Goal: Obtain resource: Download file/media

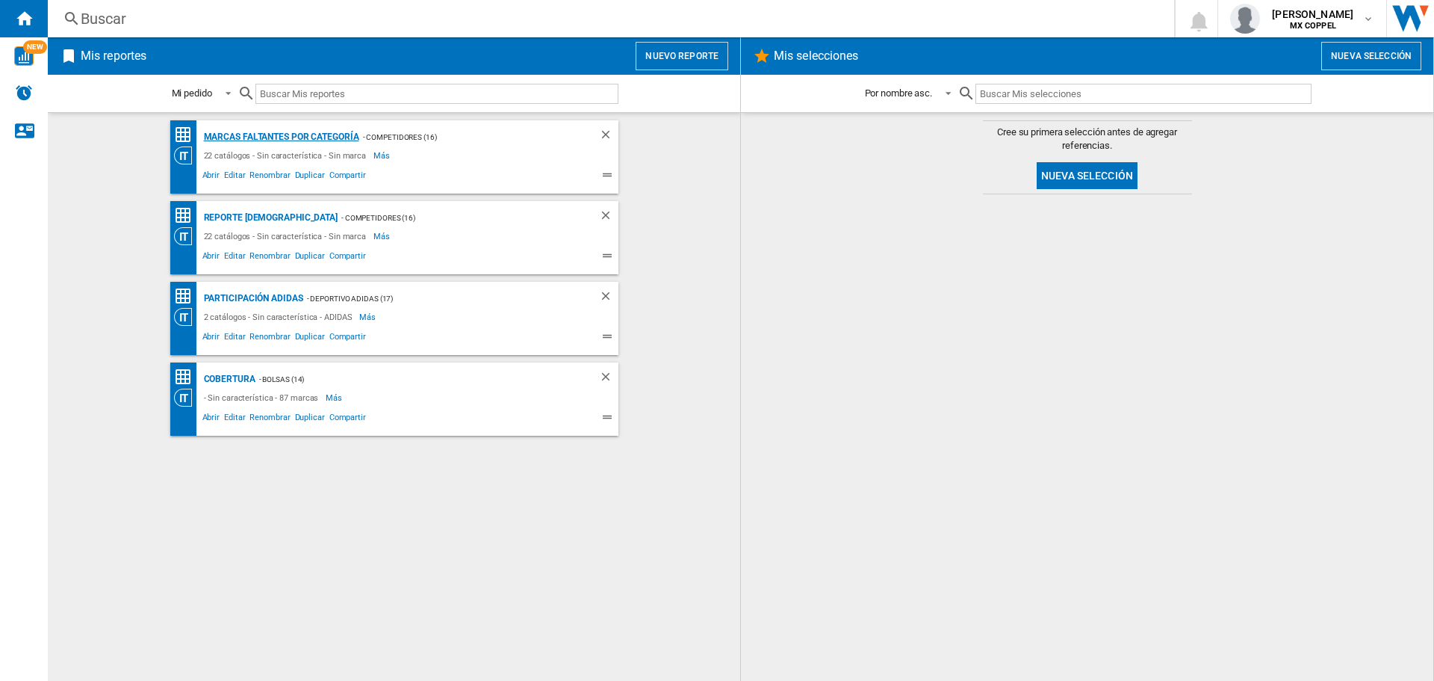
click at [288, 138] on div "Marcas faltantes por categoría" at bounding box center [279, 137] width 159 height 19
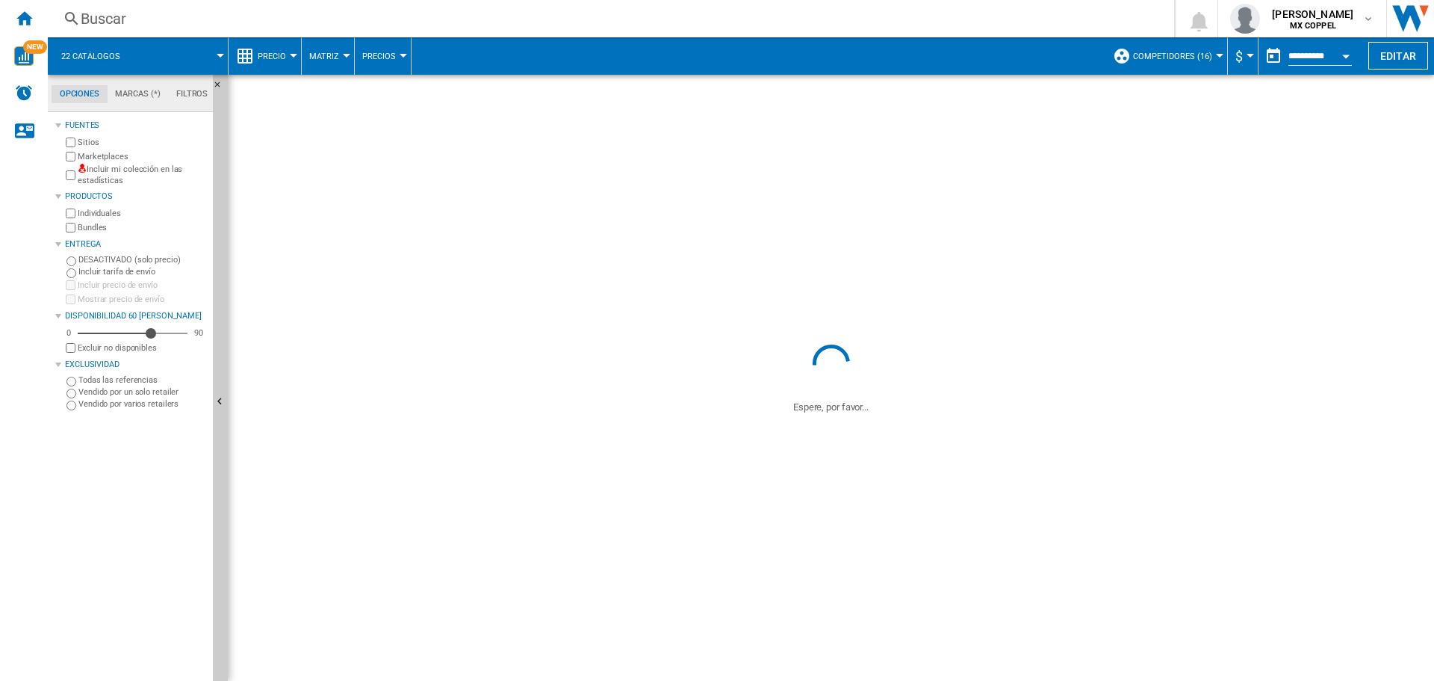
click at [1345, 61] on button "Open calendar" at bounding box center [1346, 53] width 27 height 27
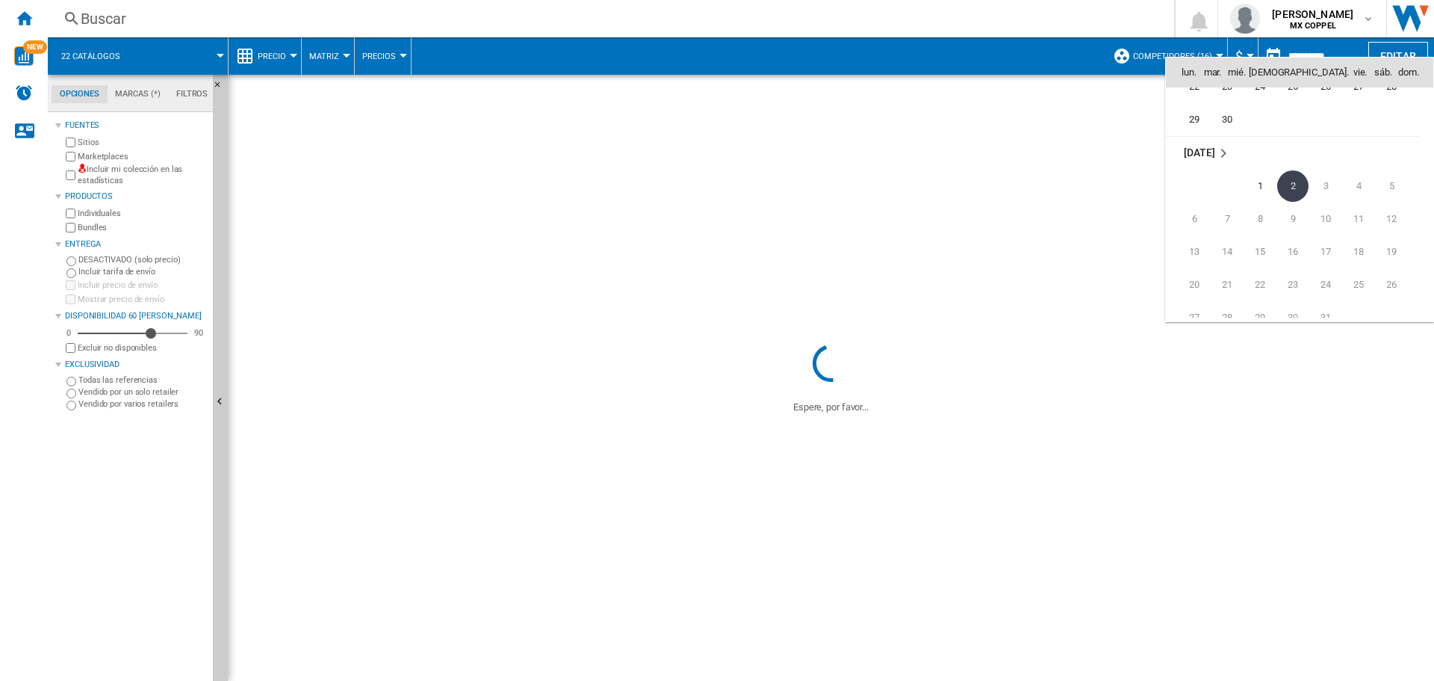
scroll to position [7052, 0]
click at [1224, 155] on span "30" at bounding box center [1227, 146] width 30 height 30
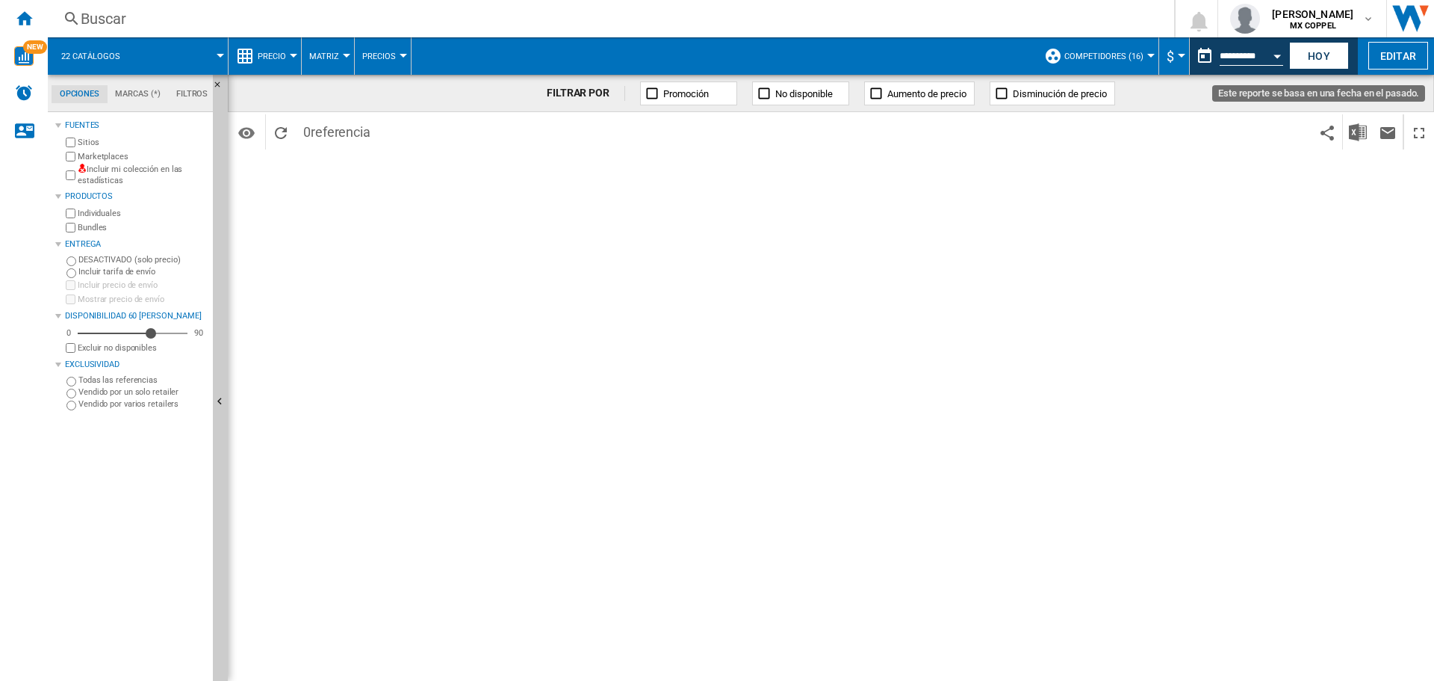
click at [1270, 57] on button "Open calendar" at bounding box center [1277, 53] width 27 height 27
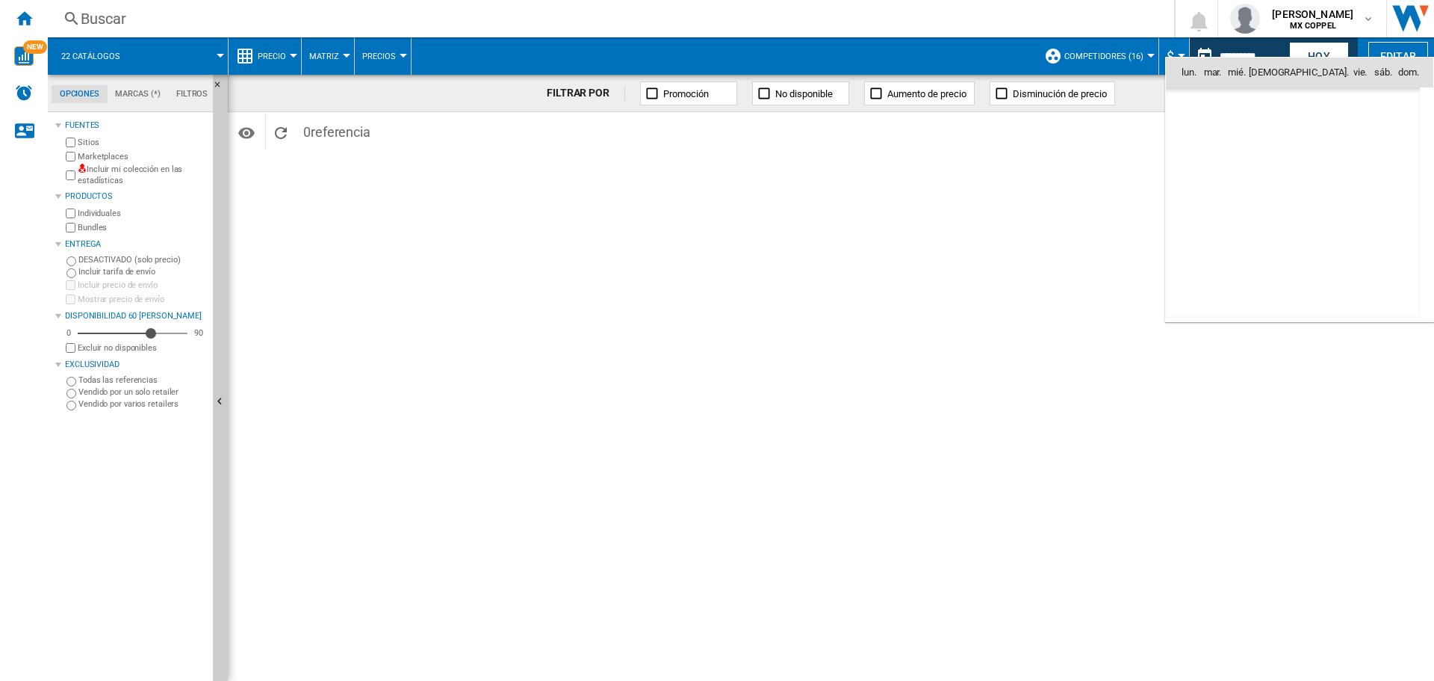
scroll to position [6929, 0]
click at [1236, 268] on span "30" at bounding box center [1227, 269] width 30 height 30
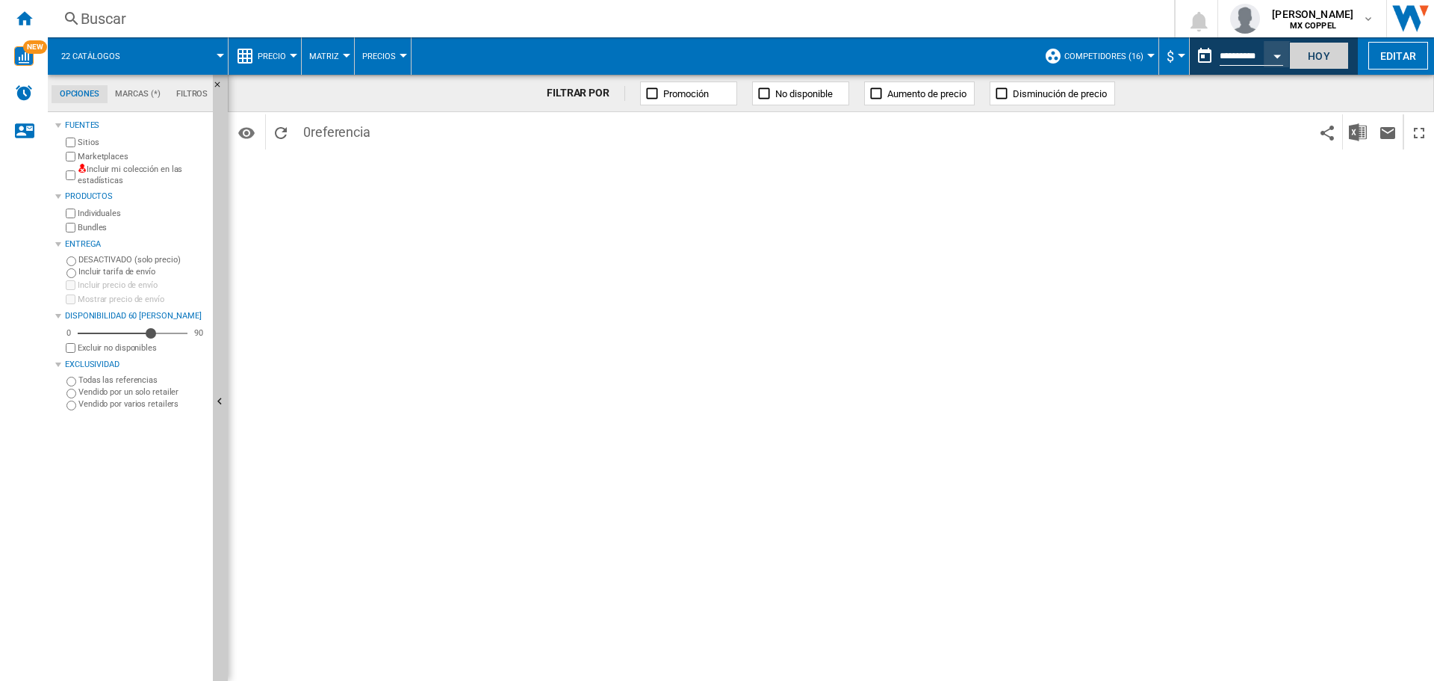
click at [1308, 65] on button "Hoy" at bounding box center [1319, 56] width 60 height 28
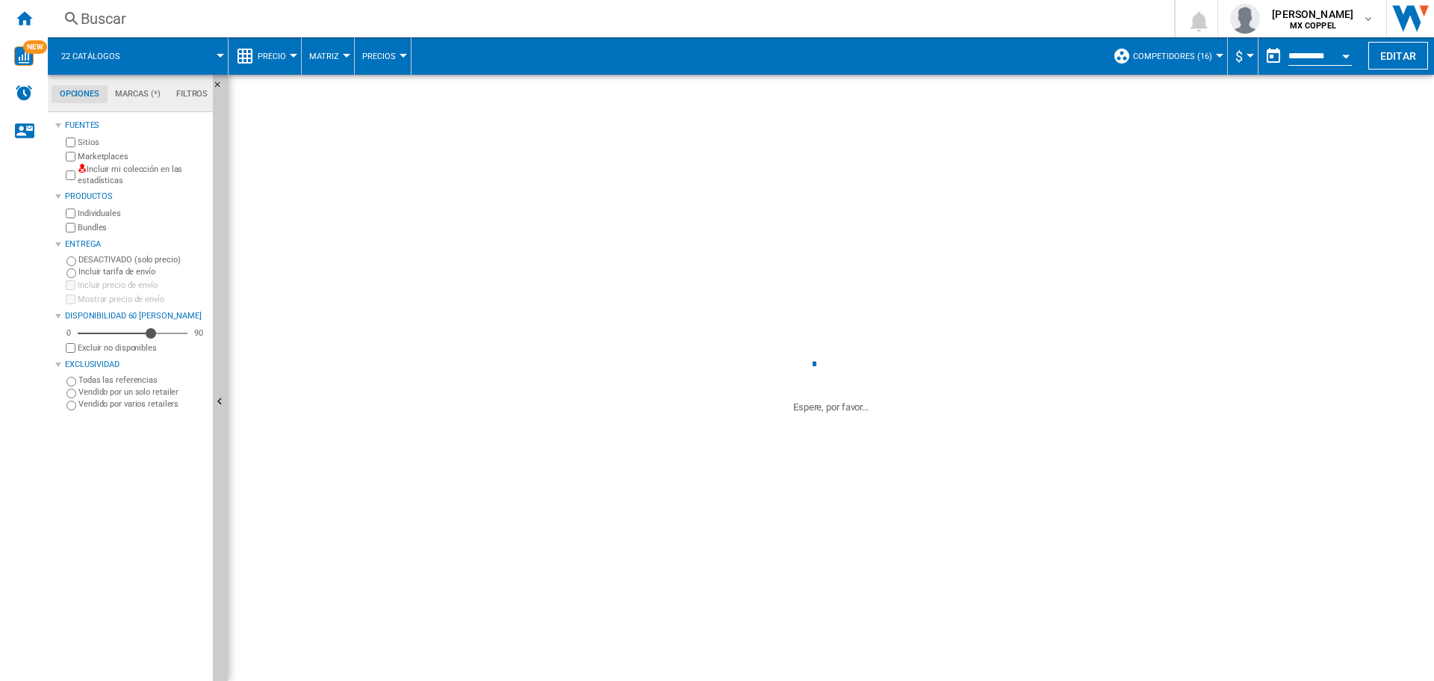
click at [1336, 61] on button "Open calendar" at bounding box center [1346, 53] width 27 height 27
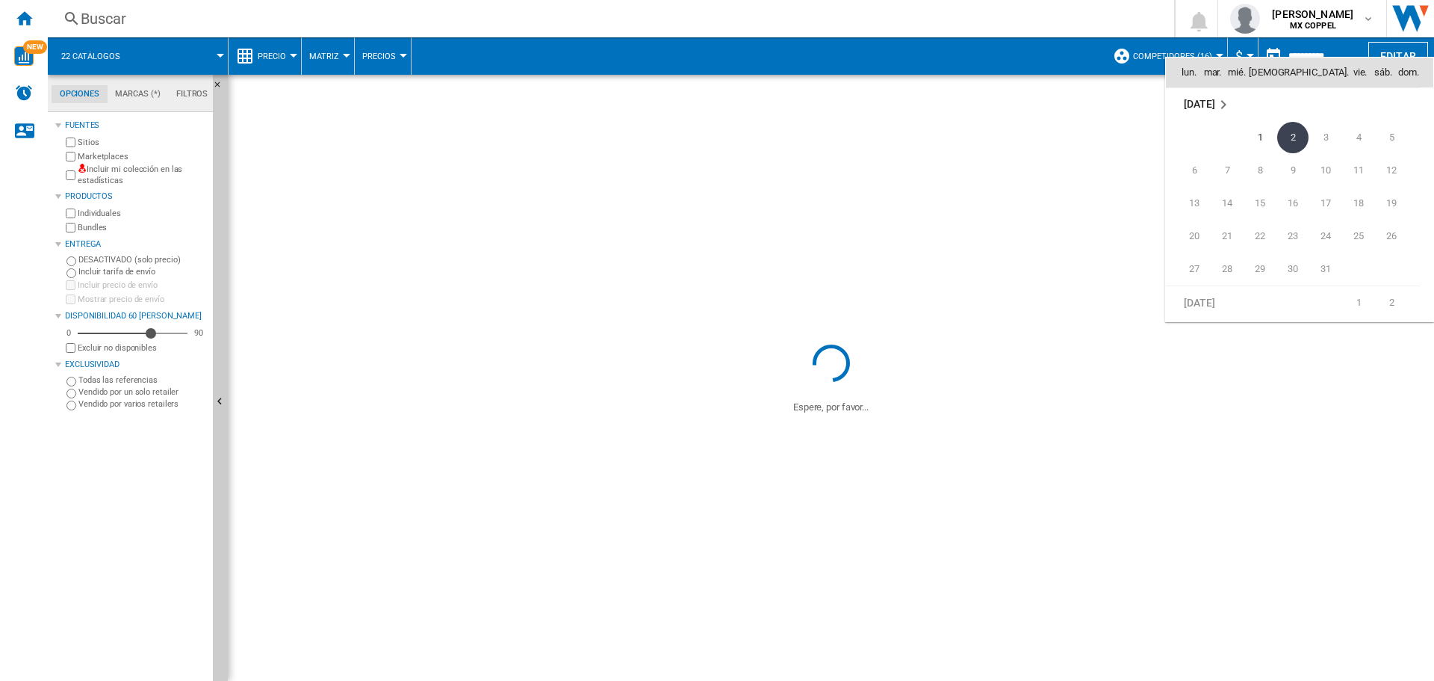
scroll to position [7052, 0]
click at [1229, 144] on span "30" at bounding box center [1227, 146] width 30 height 30
type input "**********"
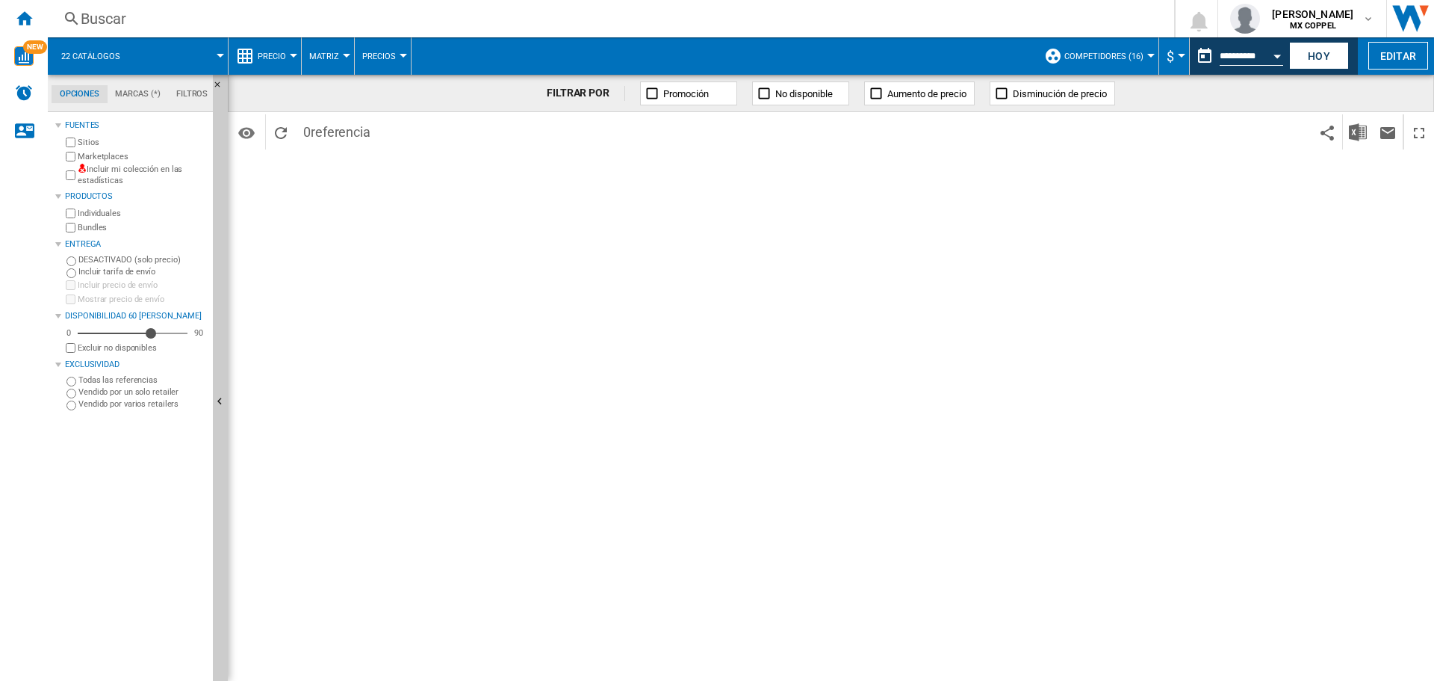
click at [1145, 53] on button "Competidores (16)" at bounding box center [1108, 55] width 87 height 37
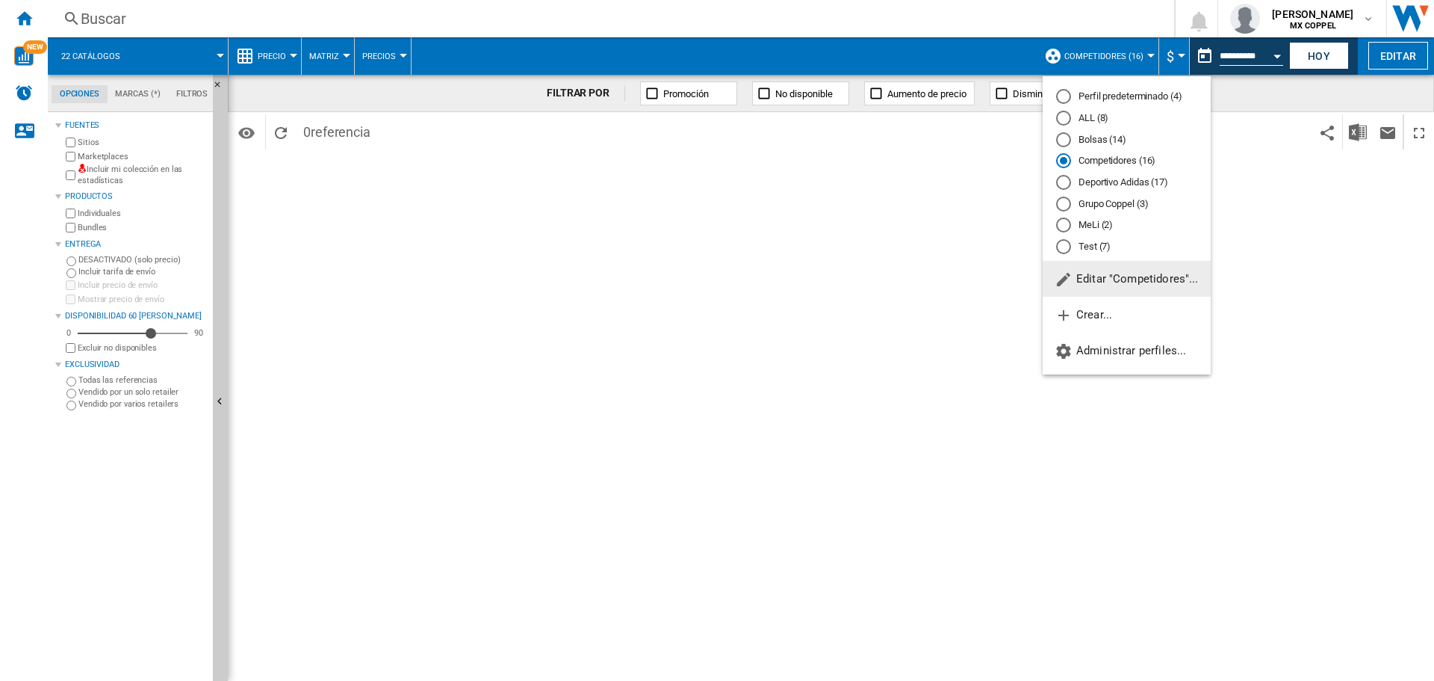
click at [900, 393] on md-backdrop at bounding box center [717, 340] width 1434 height 681
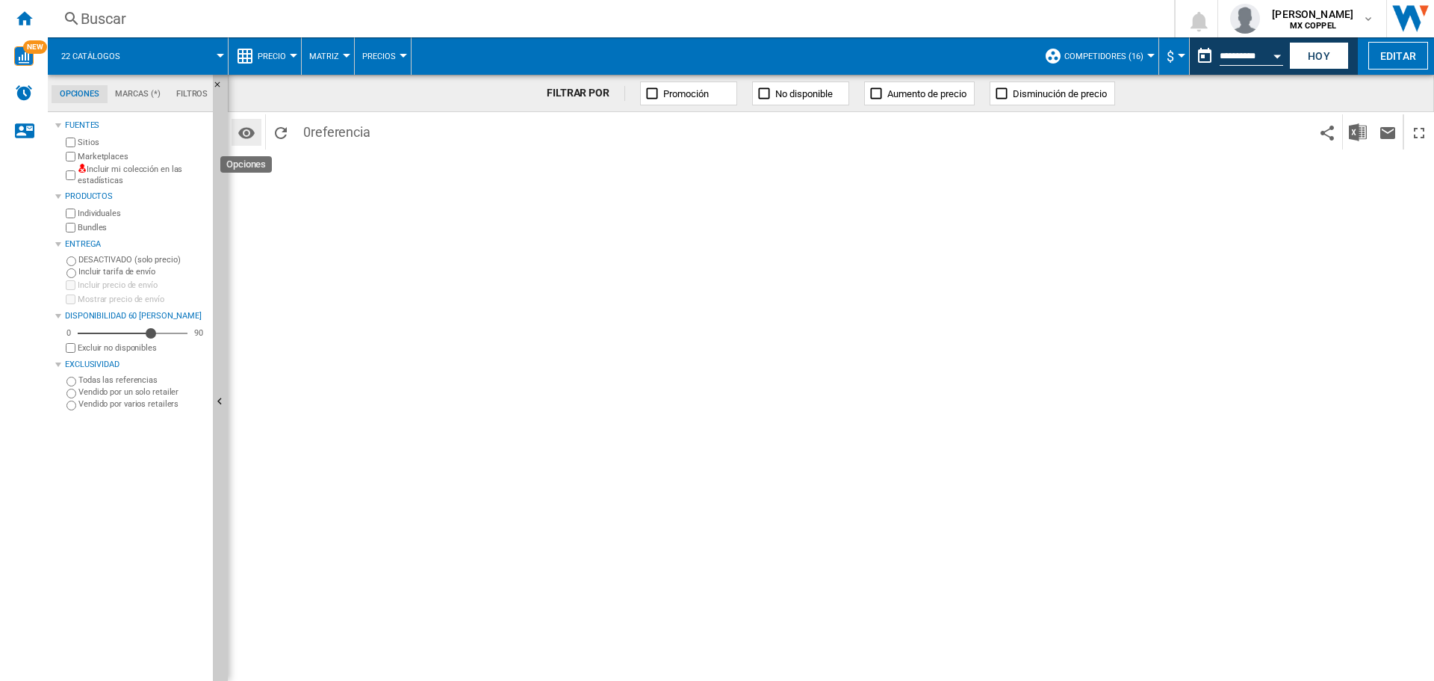
click at [252, 137] on md-icon "Opciones" at bounding box center [247, 133] width 18 height 18
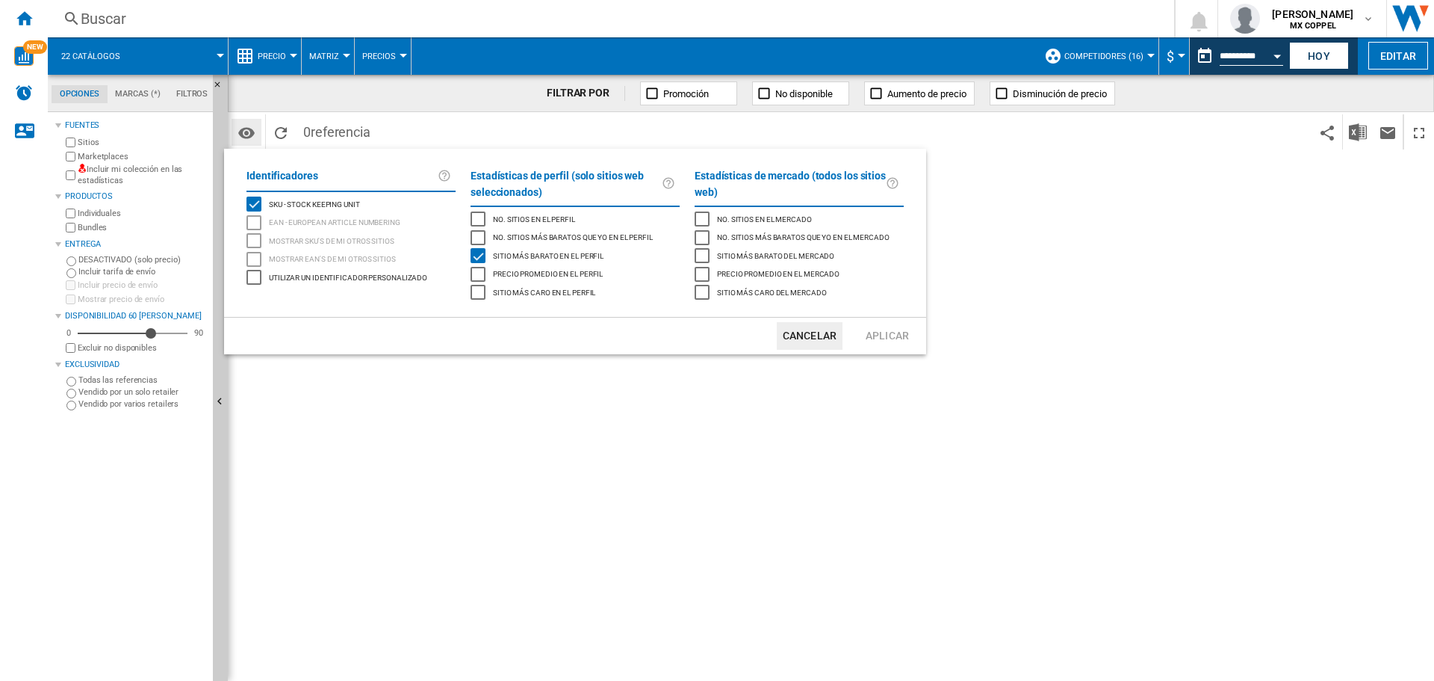
click at [252, 137] on md-backdrop at bounding box center [717, 340] width 1434 height 681
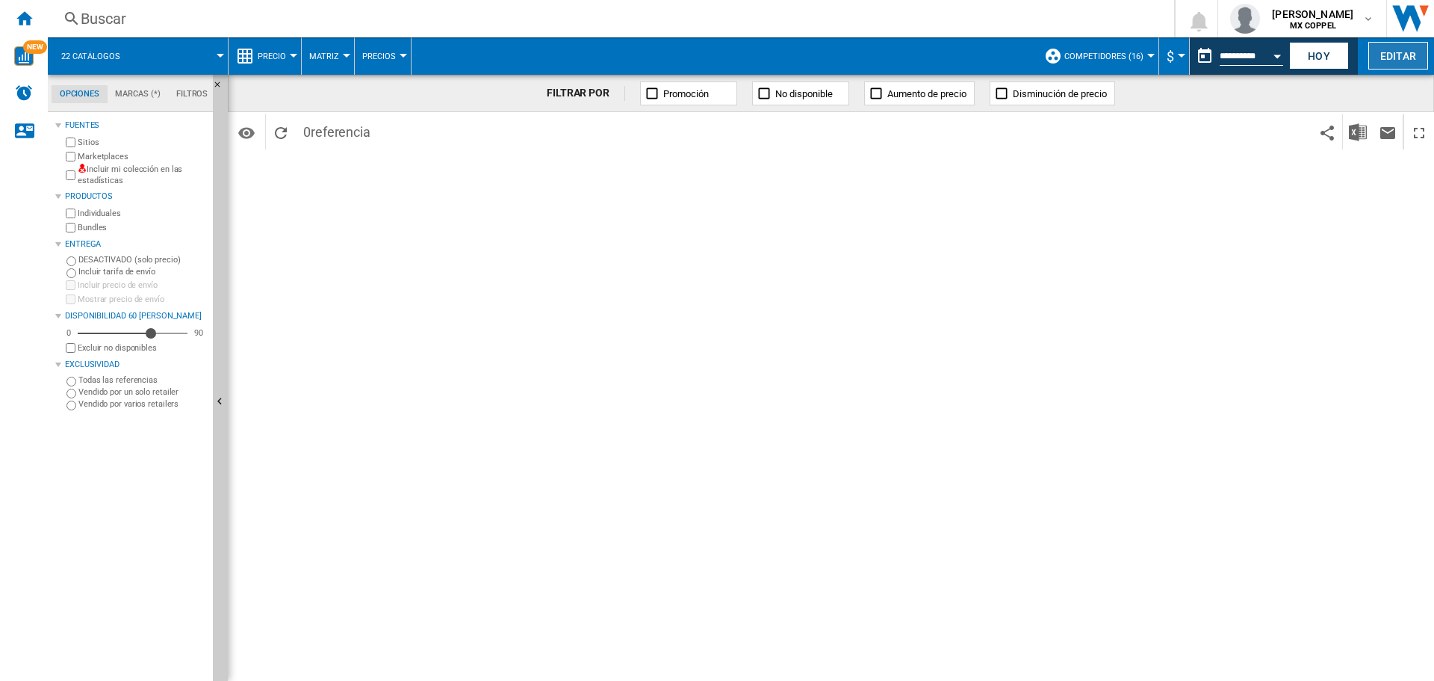
click at [1399, 58] on button "Editar" at bounding box center [1399, 56] width 60 height 28
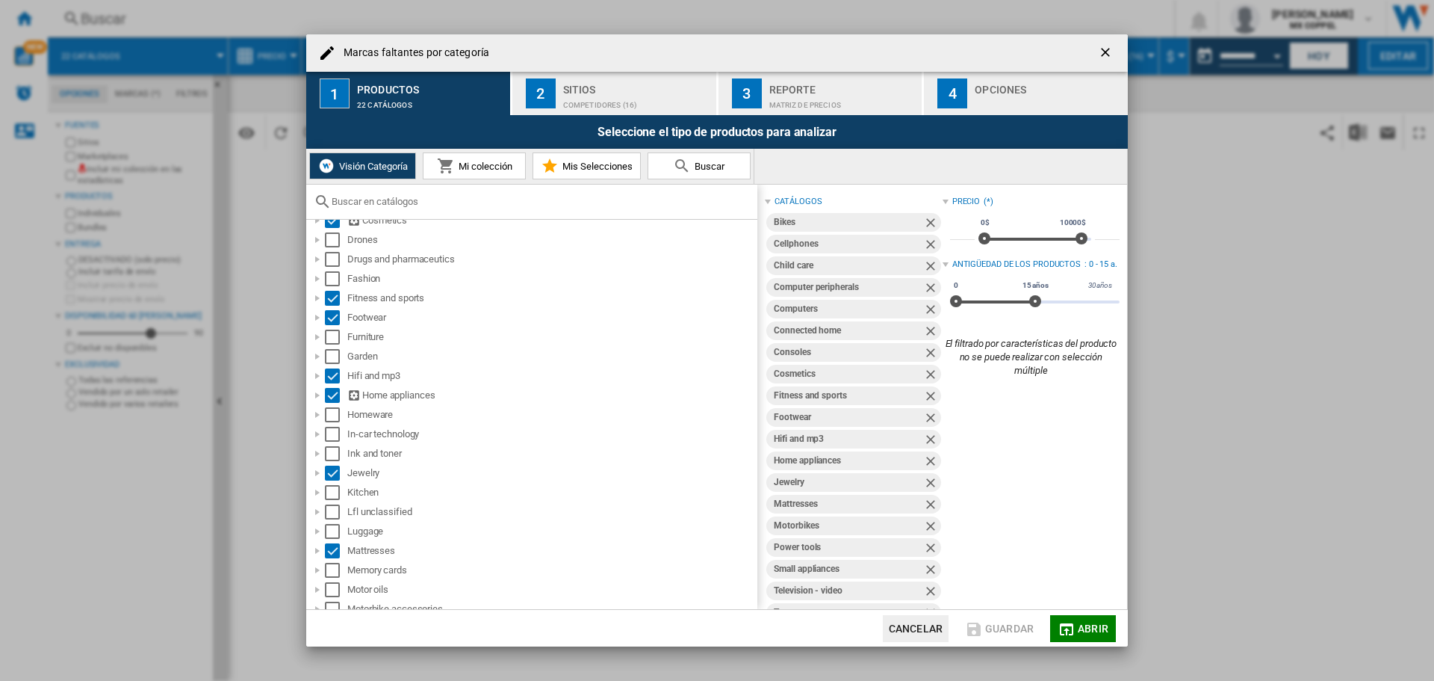
scroll to position [374, 0]
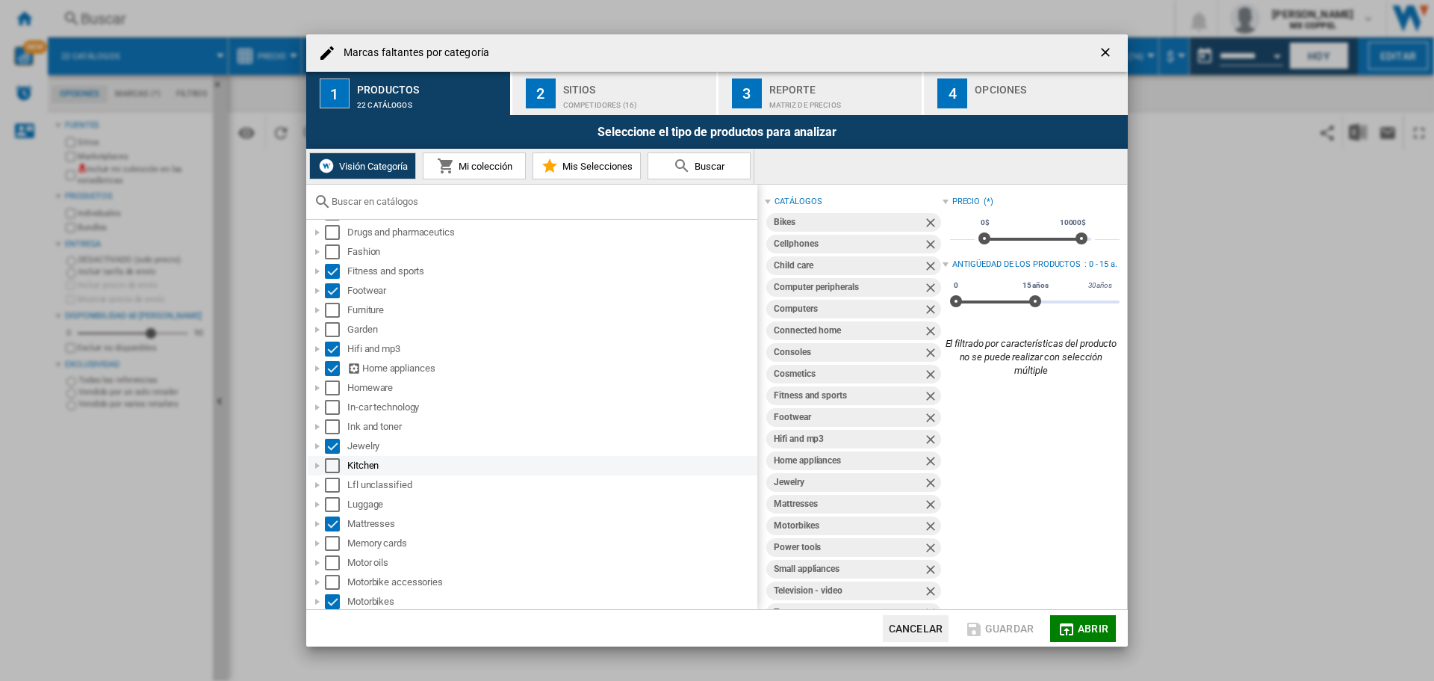
click at [315, 465] on div at bounding box center [317, 465] width 15 height 15
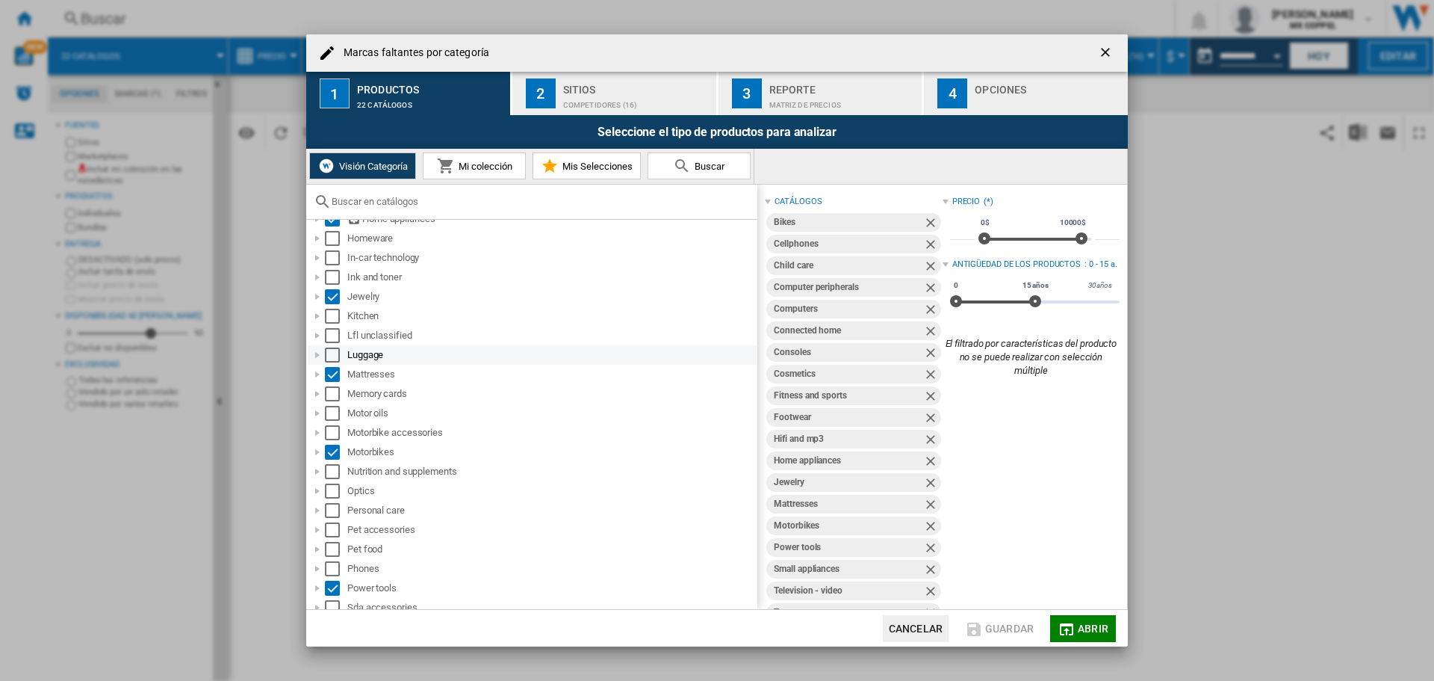
scroll to position [598, 0]
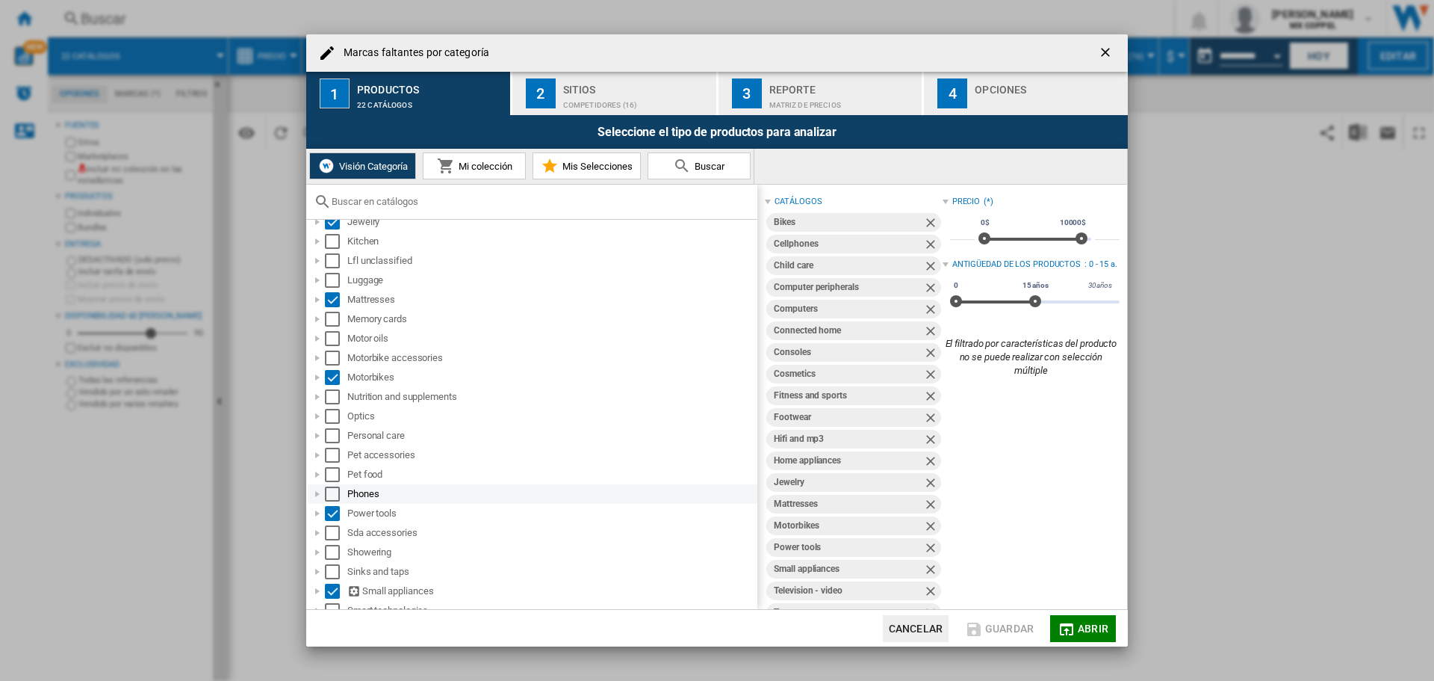
click at [320, 495] on div at bounding box center [317, 493] width 15 height 15
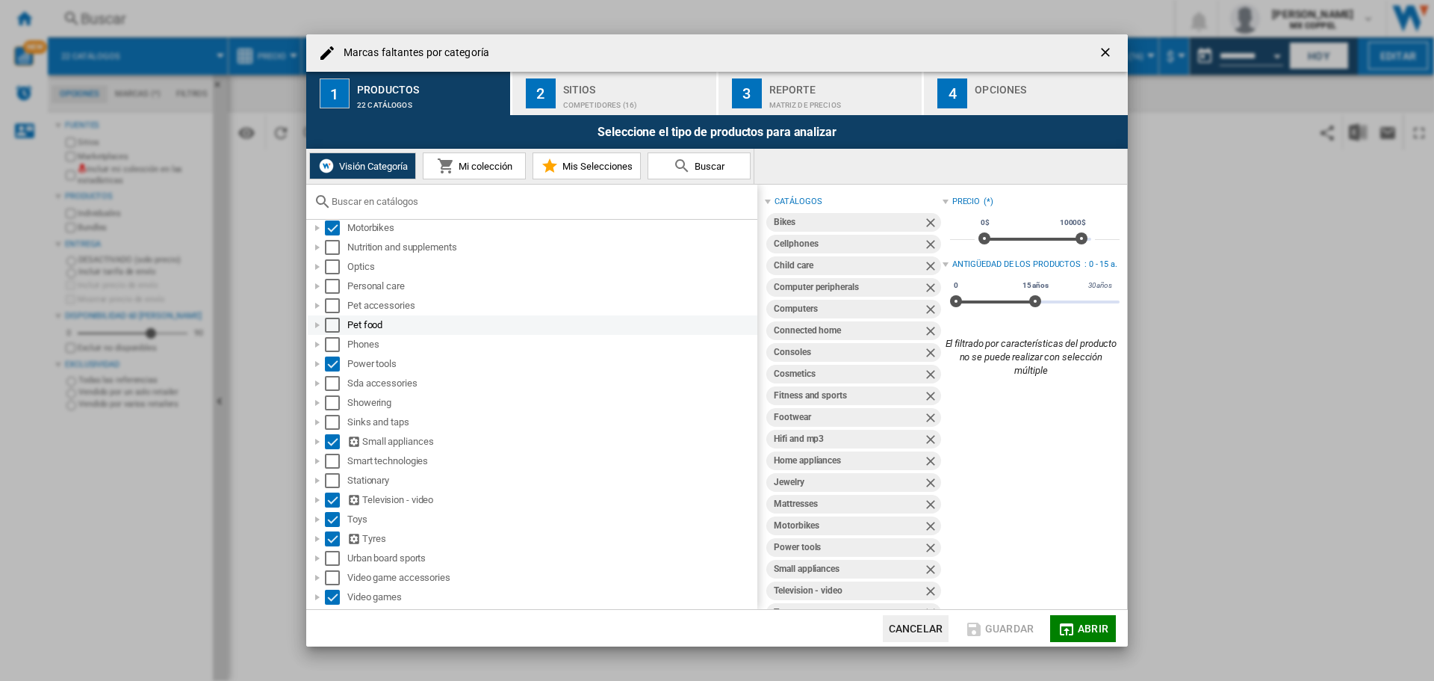
scroll to position [764, 0]
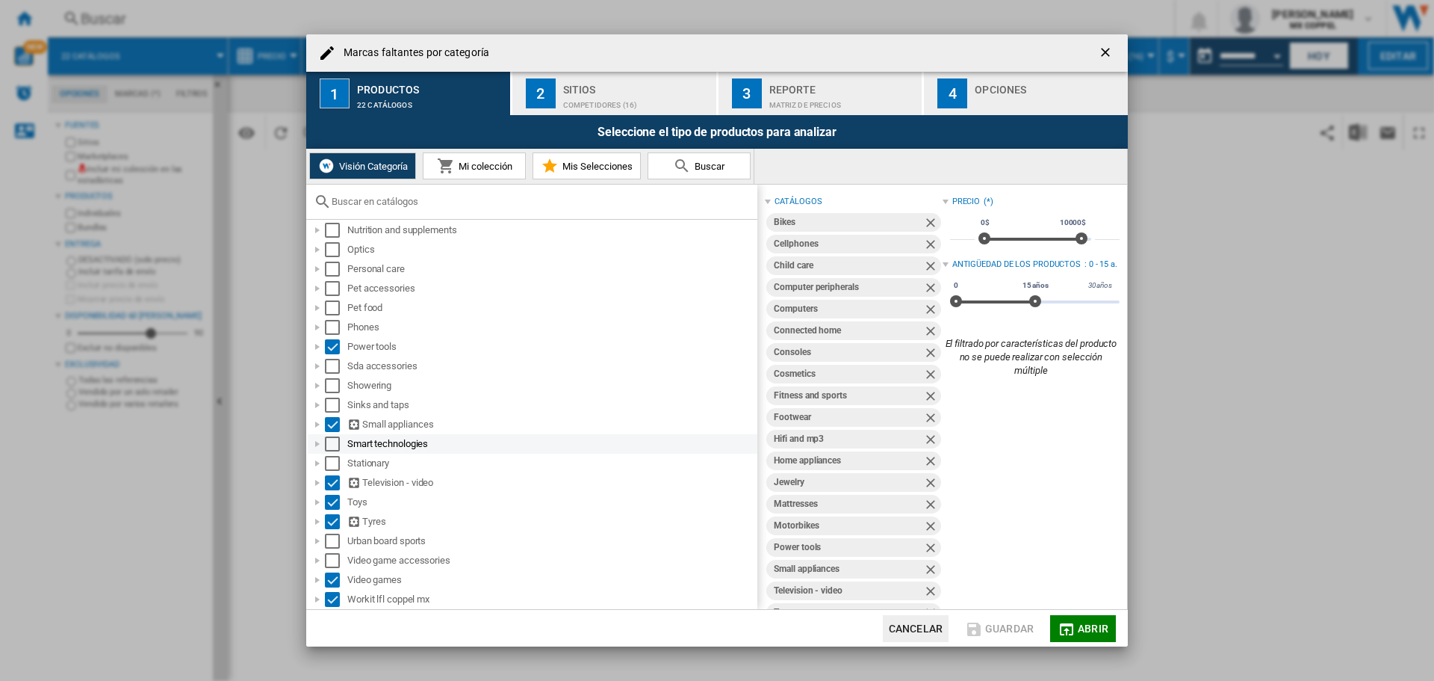
click at [318, 447] on div at bounding box center [317, 443] width 15 height 15
click at [317, 465] on div at bounding box center [317, 463] width 15 height 15
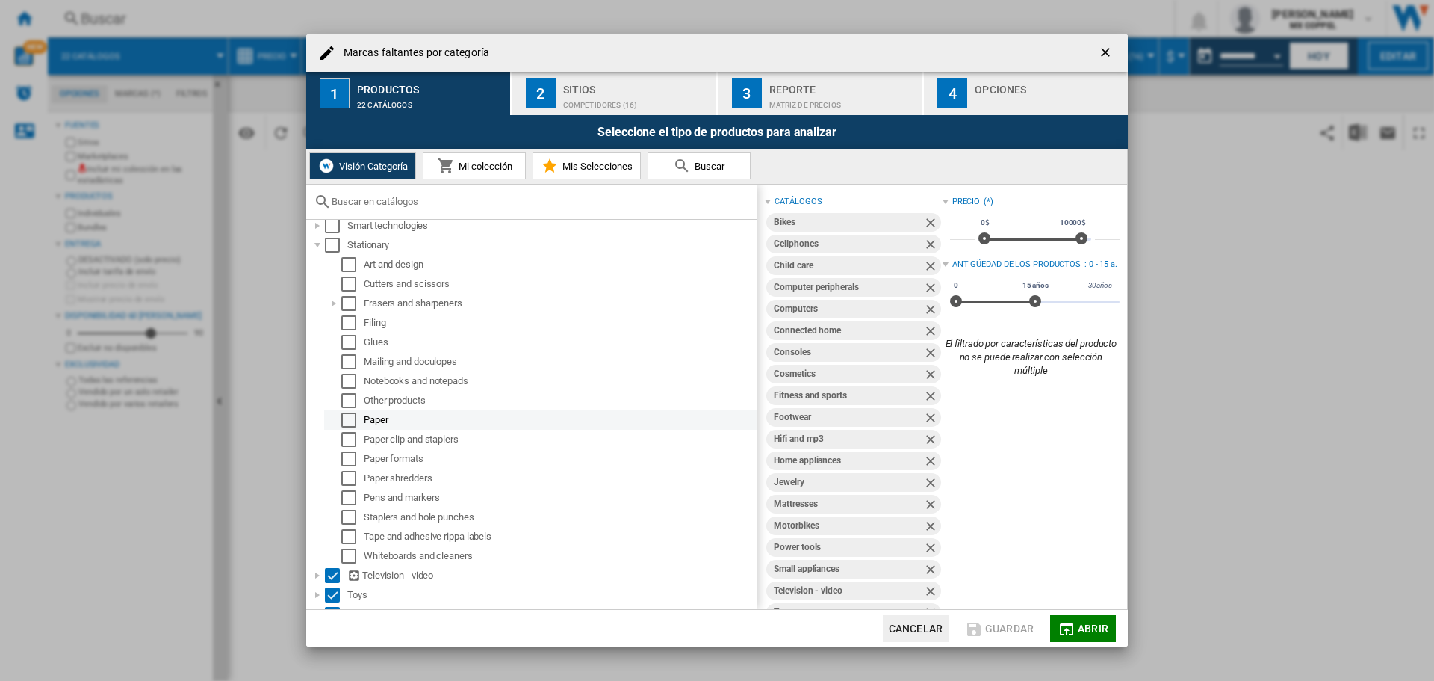
scroll to position [988, 0]
click at [317, 240] on div at bounding box center [317, 239] width 15 height 15
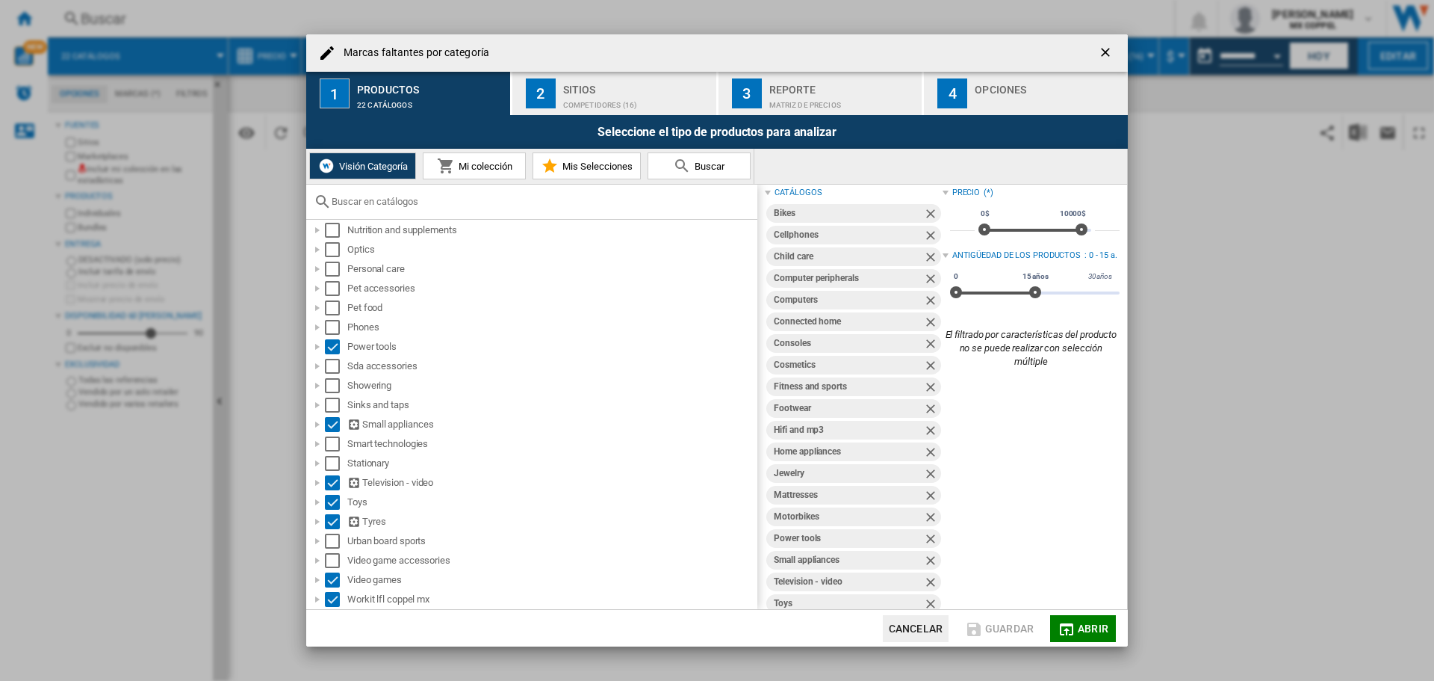
scroll to position [0, 0]
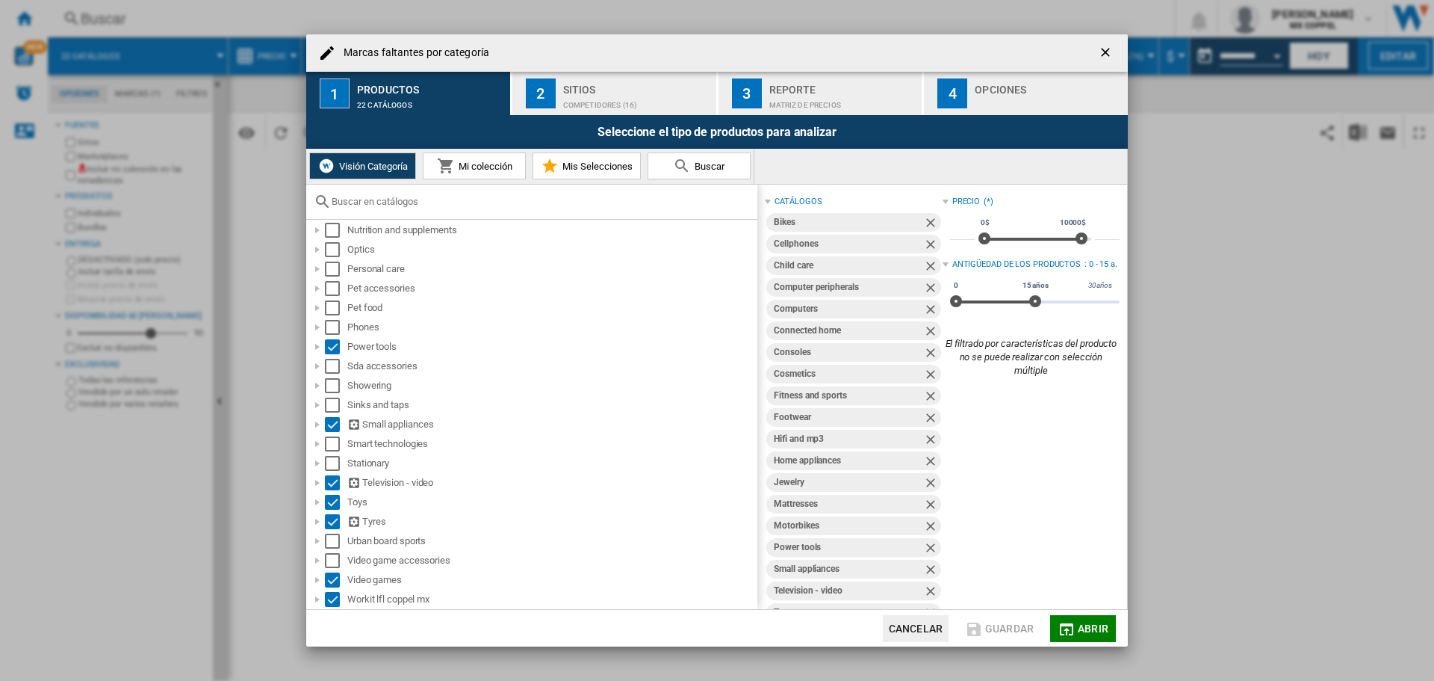
click at [1095, 233] on input "*****" at bounding box center [1107, 232] width 25 height 15
click at [595, 86] on div "Sitios" at bounding box center [636, 86] width 147 height 16
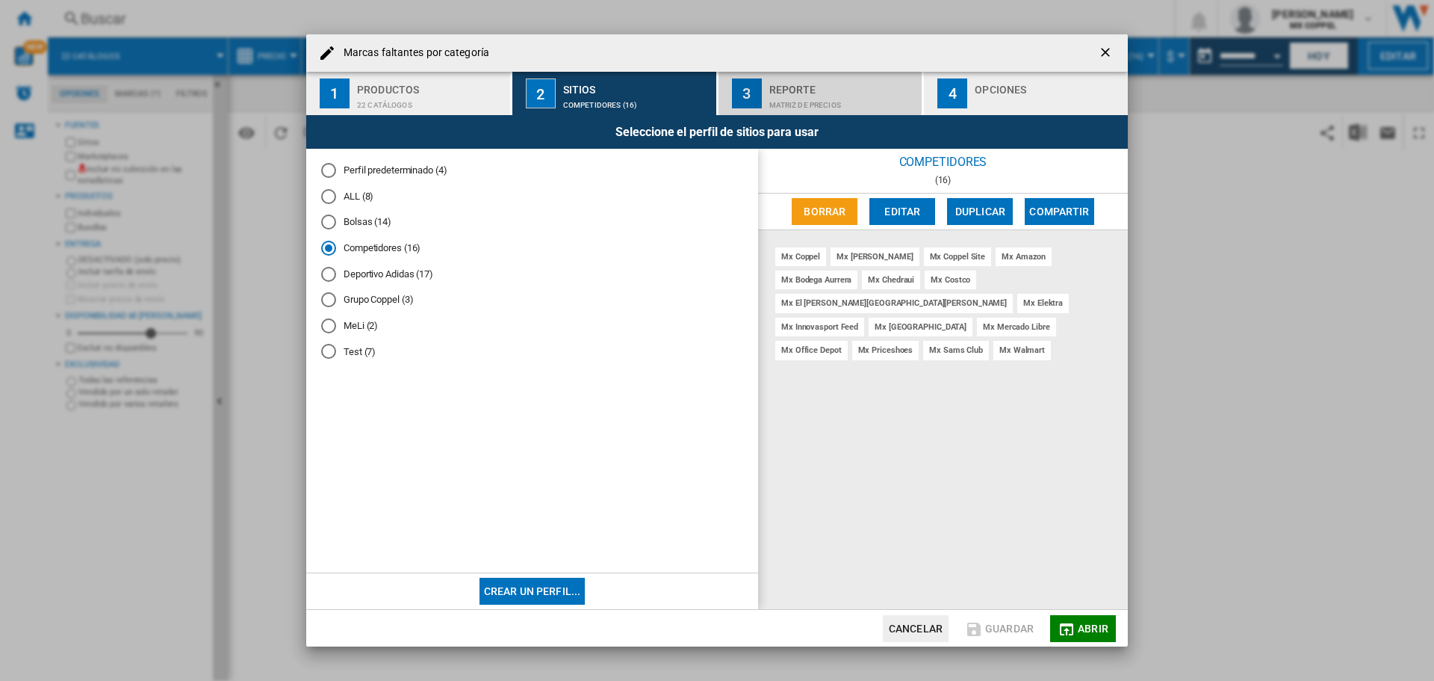
click at [810, 93] on div "Matriz de precios" at bounding box center [842, 101] width 147 height 16
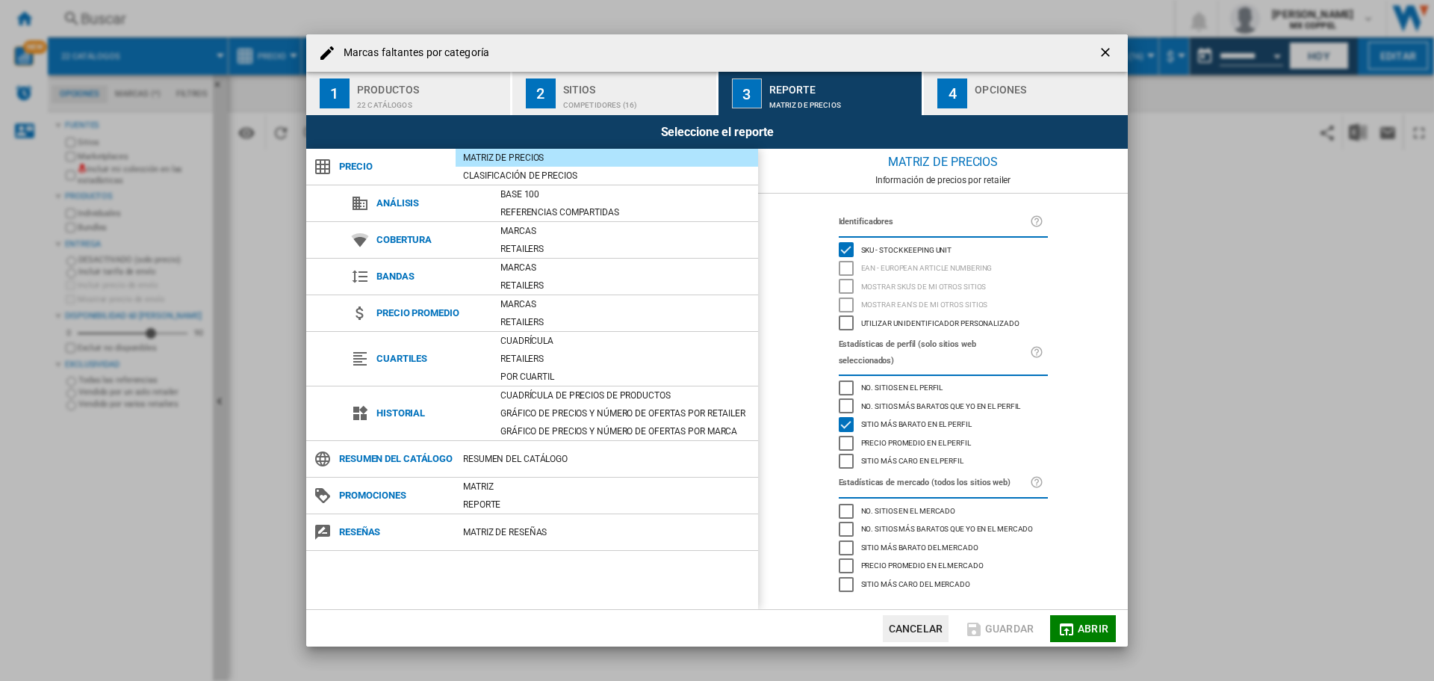
click at [985, 89] on div "Opciones" at bounding box center [1048, 86] width 147 height 16
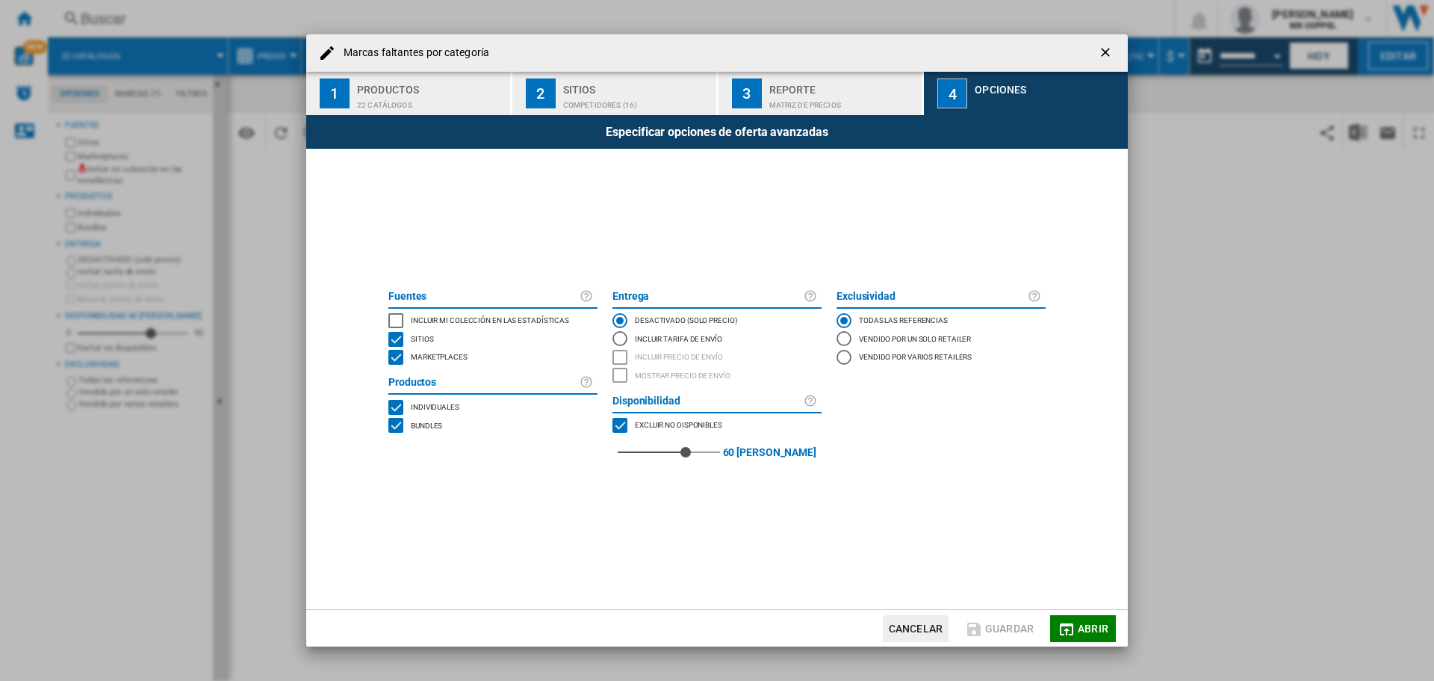
click at [1109, 56] on ng-md-icon "getI18NText('BUTTONS.CLOSE_DIALOG')" at bounding box center [1107, 54] width 18 height 18
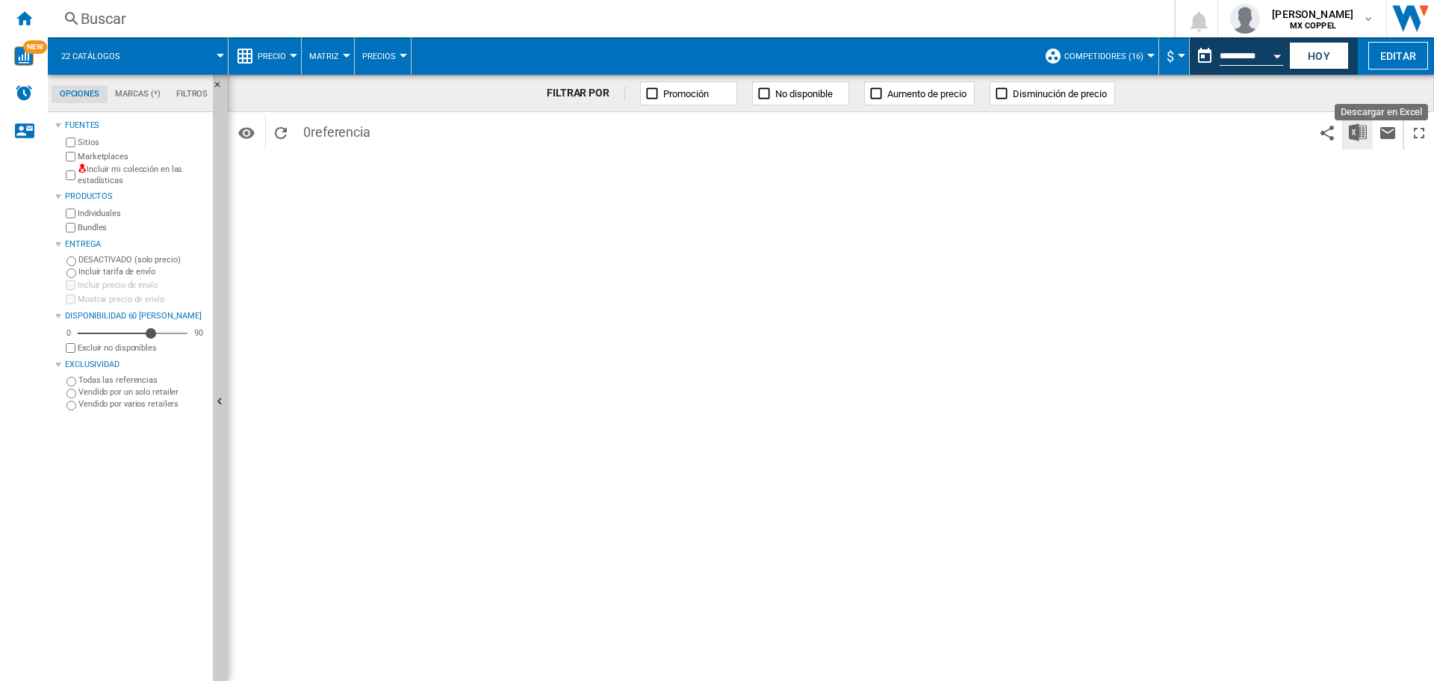
click at [1361, 135] on img "Descargar en Excel" at bounding box center [1358, 132] width 18 height 18
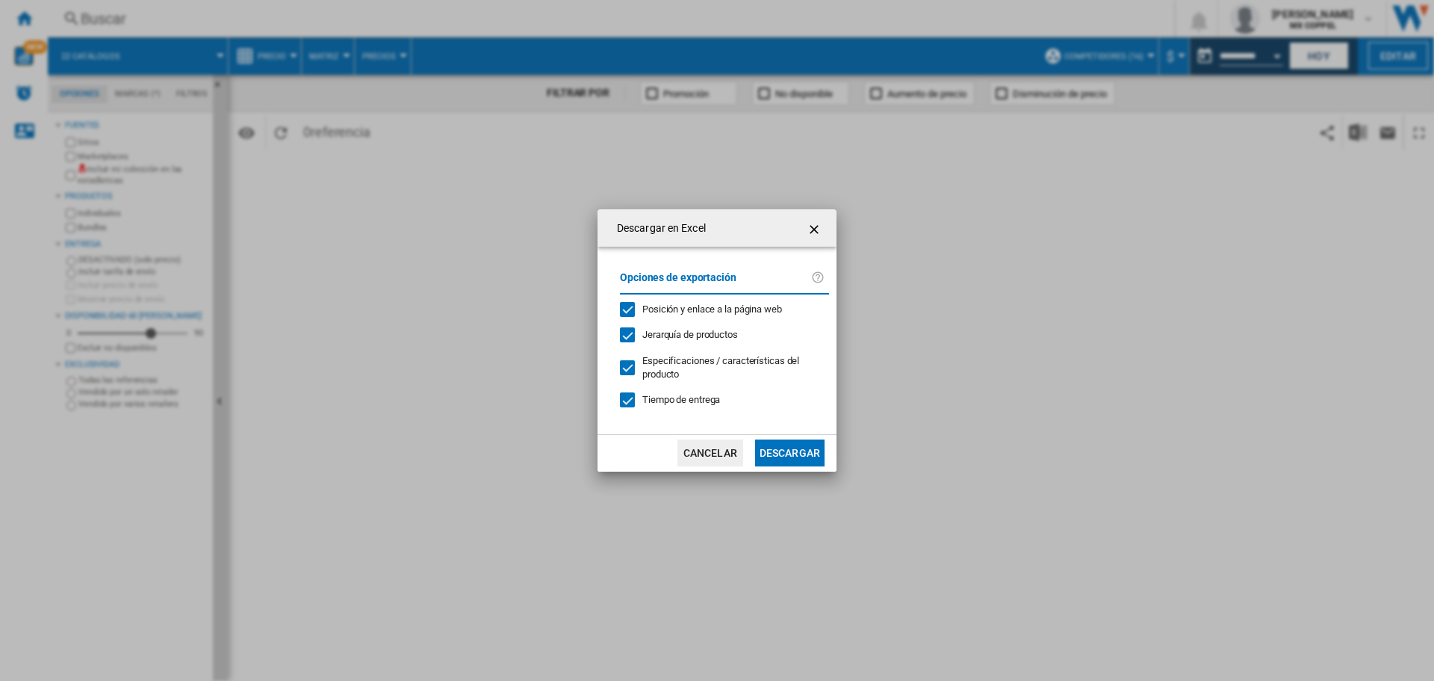
drag, startPoint x: 669, startPoint y: 404, endPoint x: 672, endPoint y: 396, distance: 8.7
click at [669, 403] on span "Tiempo de entrega" at bounding box center [681, 399] width 78 height 11
click at [661, 359] on span "Especificaciones / características del producto" at bounding box center [720, 367] width 157 height 25
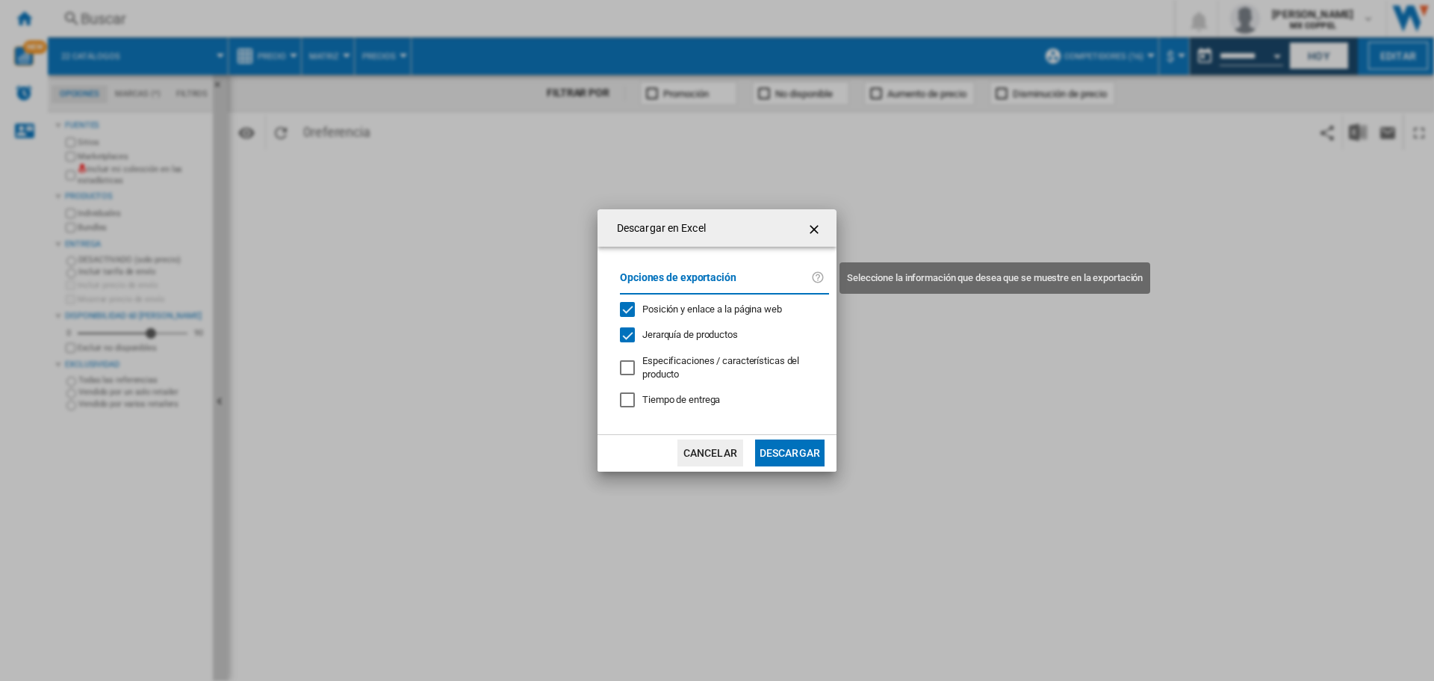
click at [821, 279] on ng-md-icon at bounding box center [820, 278] width 18 height 18
click at [804, 231] on button "button" at bounding box center [816, 228] width 30 height 30
